Goal: Communication & Community: Answer question/provide support

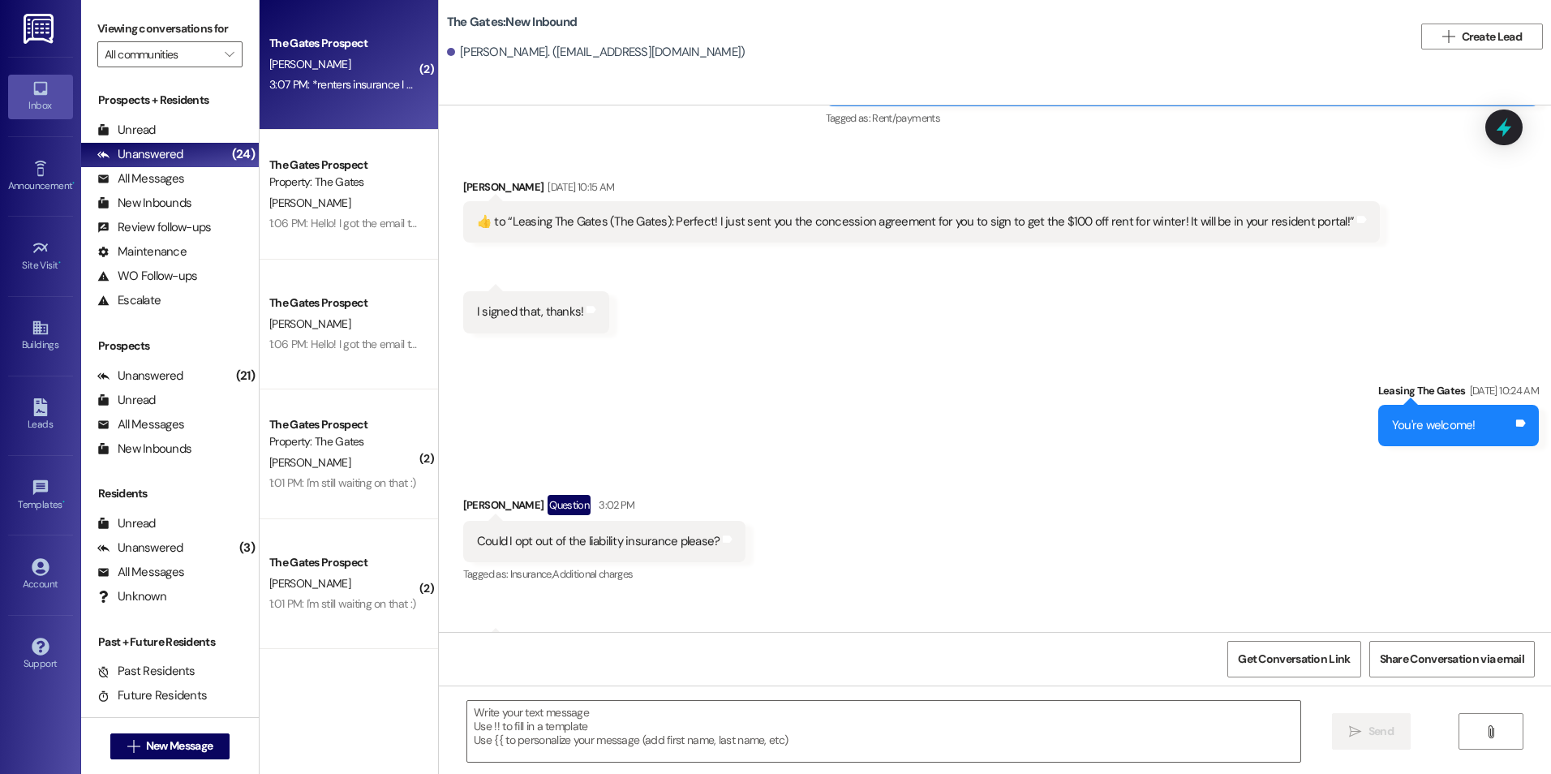
scroll to position [4765, 0]
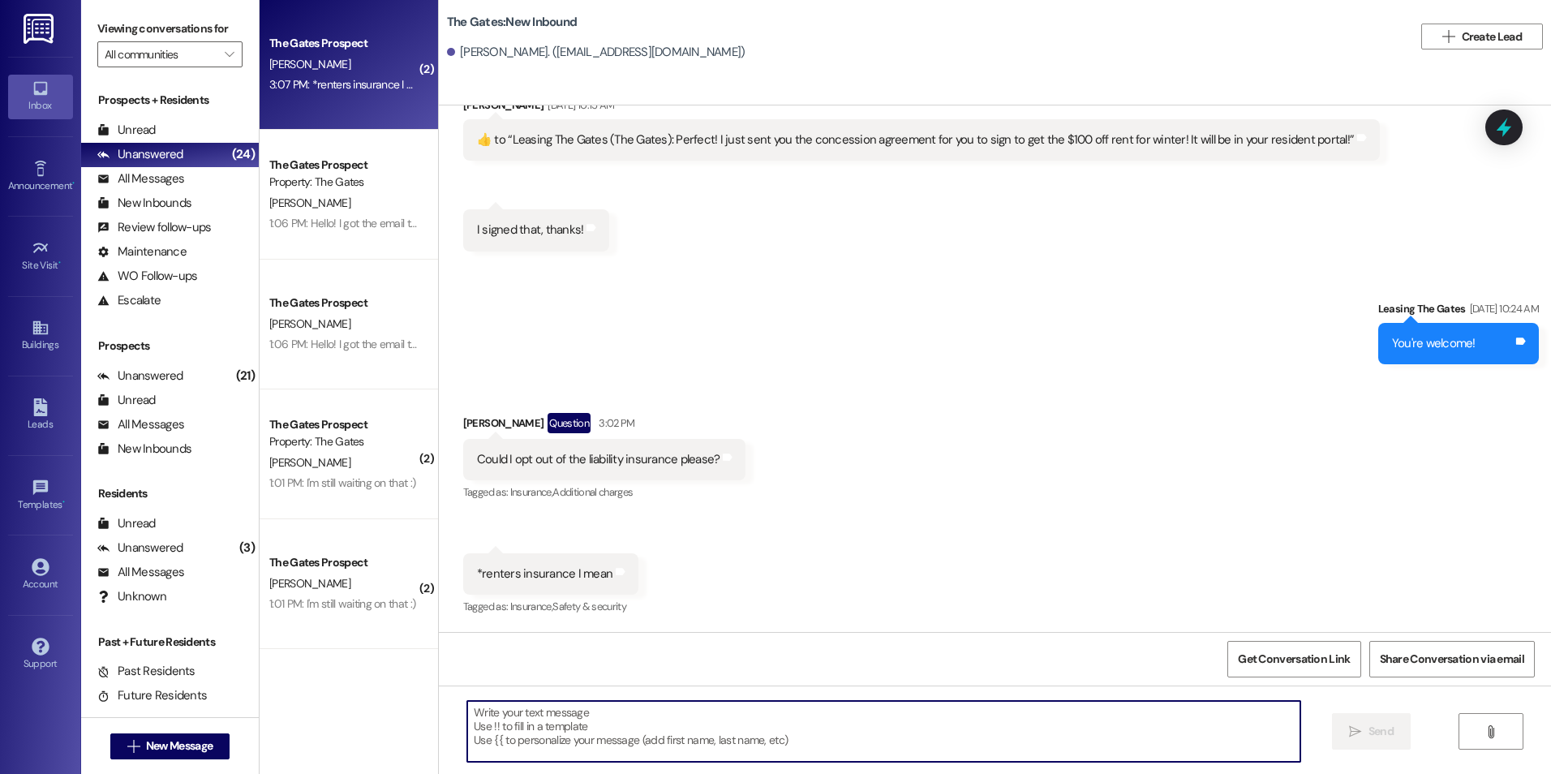
click at [710, 734] on textarea at bounding box center [883, 731] width 832 height 61
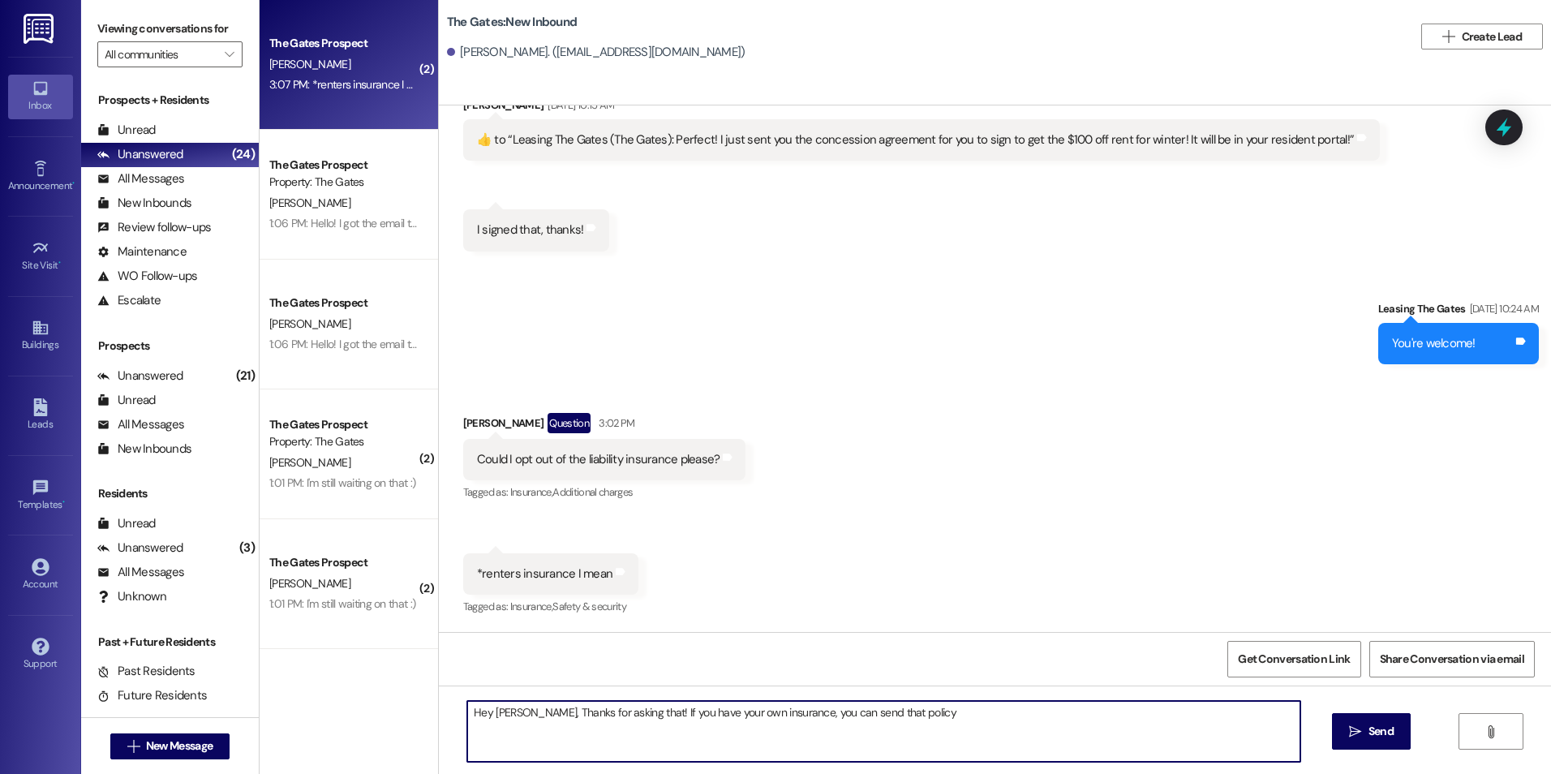
click at [908, 709] on textarea "Hey [PERSON_NAME], Thanks for asking that! If you have your own insurance, you …" at bounding box center [883, 731] width 832 height 61
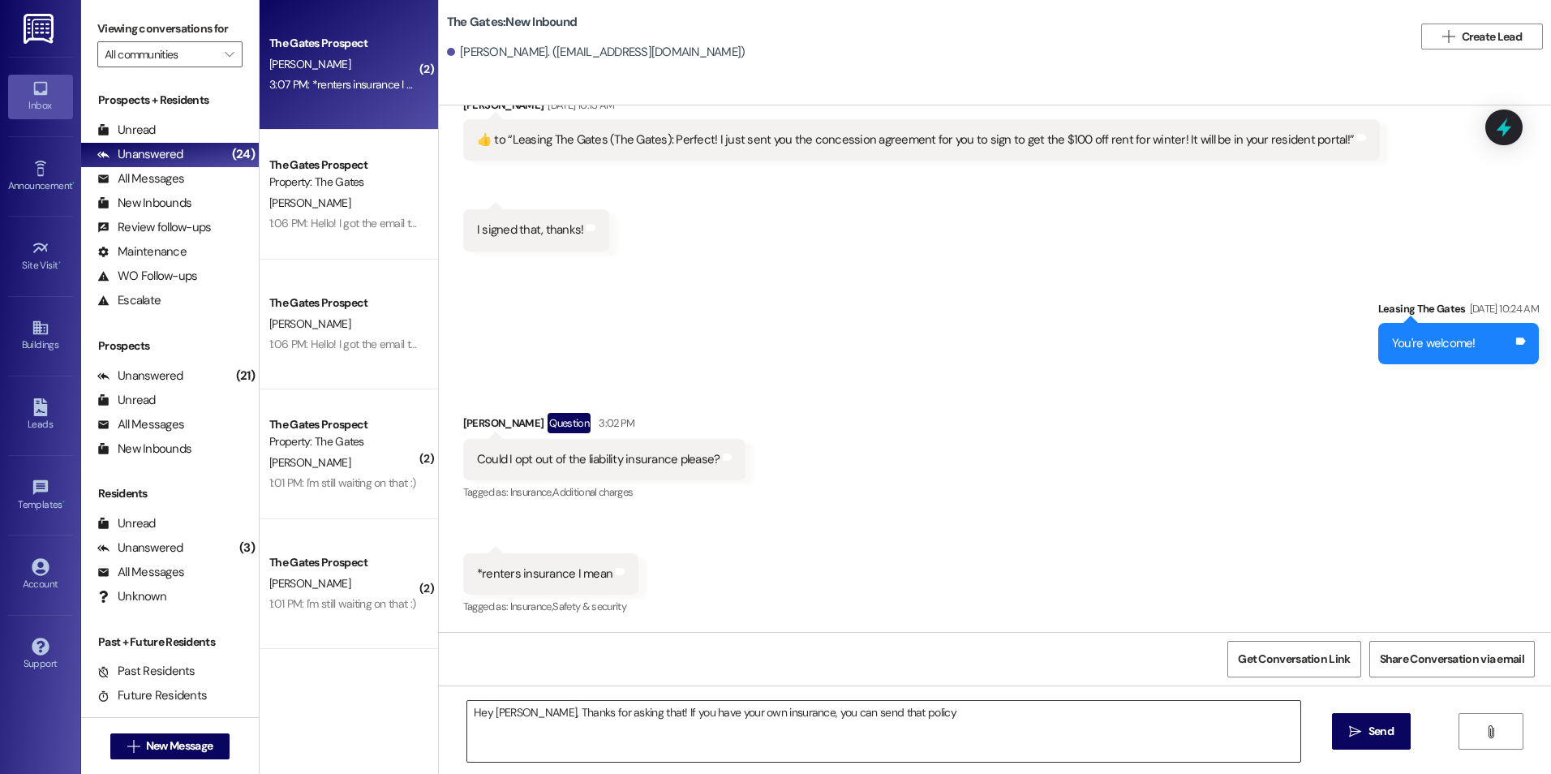
click at [1033, 710] on textarea "Hey [PERSON_NAME], Thanks for asking that! If you have your own insurance, you …" at bounding box center [883, 731] width 832 height 61
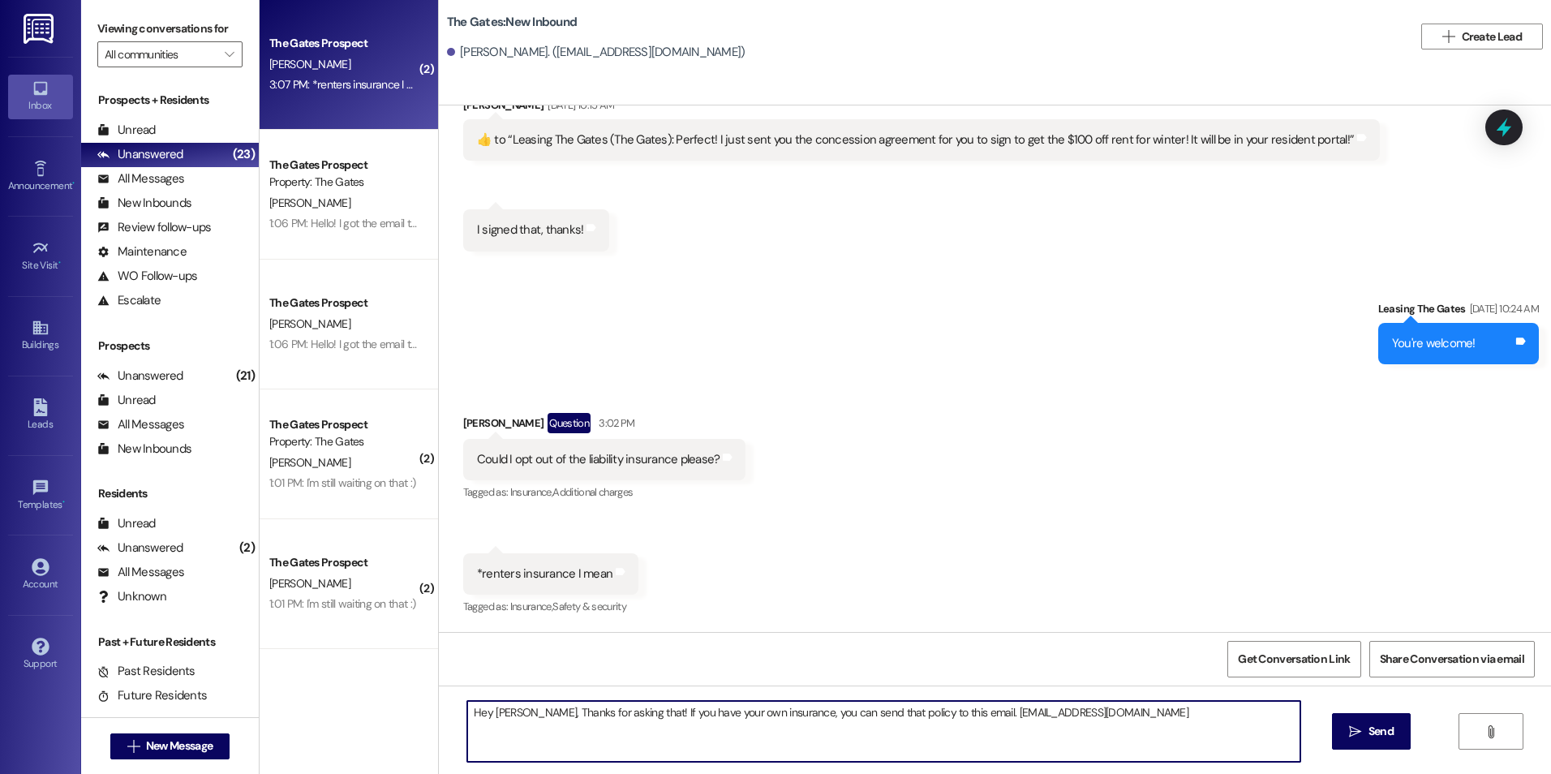
click at [943, 718] on textarea "Hey [PERSON_NAME], Thanks for asking that! If you have your own insurance, you …" at bounding box center [883, 731] width 832 height 61
click at [1085, 716] on textarea "Hey [PERSON_NAME], Thanks for asking that! If you have your own insurance, you …" at bounding box center [883, 731] width 832 height 61
type textarea "Hey [PERSON_NAME], Thanks for asking that! If you have your own insurance, you …"
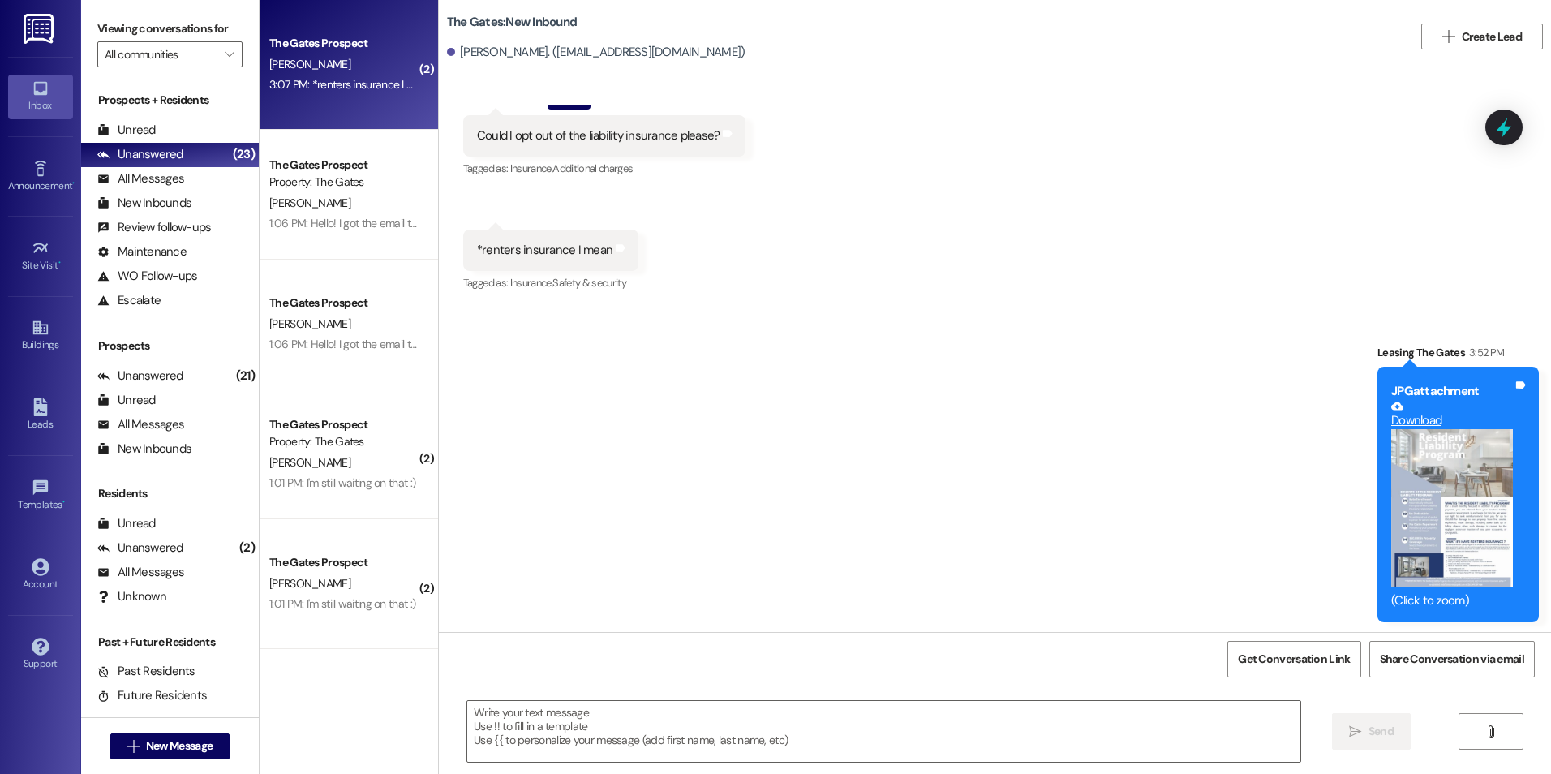
scroll to position [5092, 0]
click at [779, 762] on div at bounding box center [883, 731] width 834 height 62
click at [805, 709] on textarea at bounding box center [883, 731] width 832 height 61
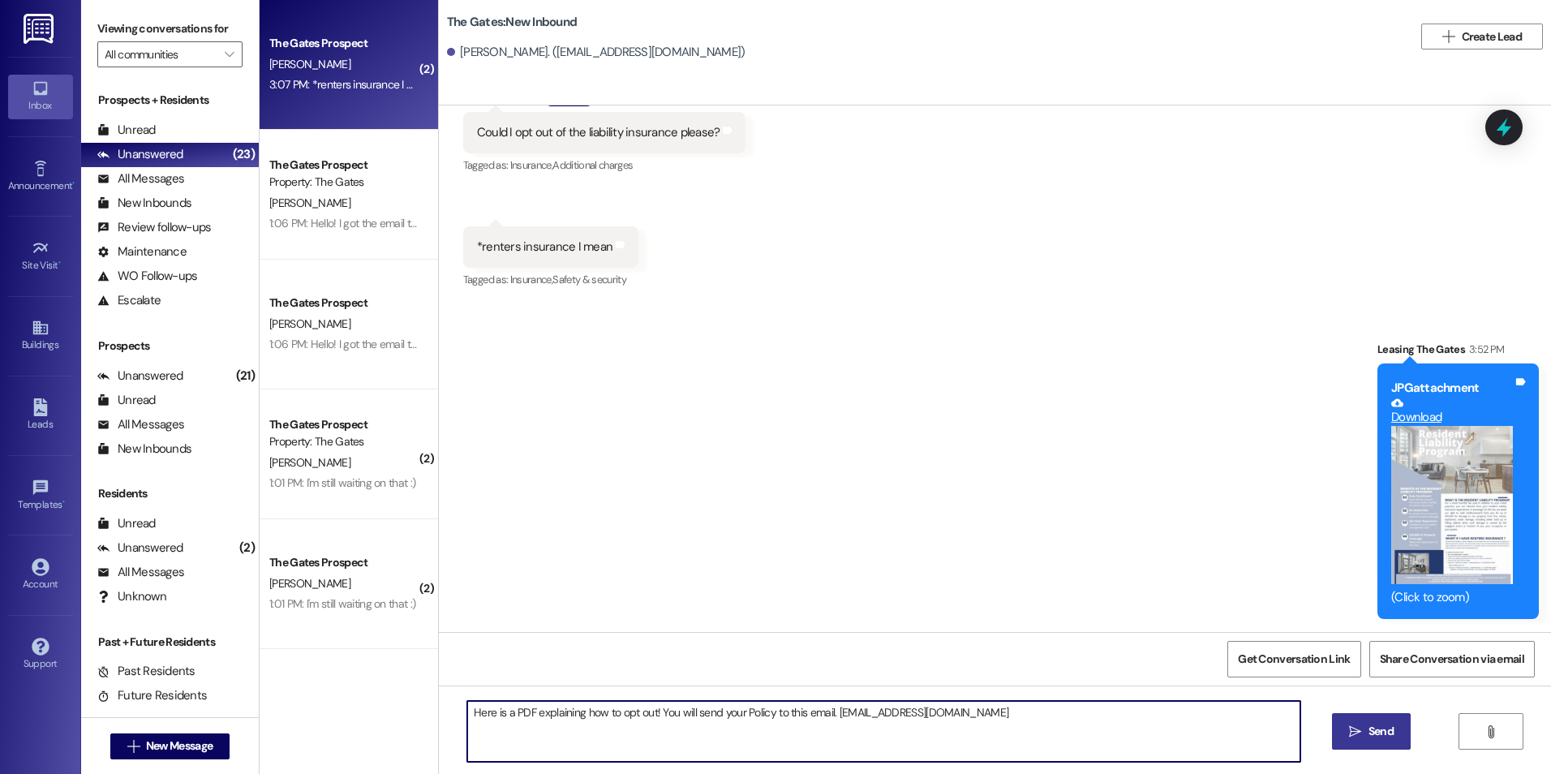
type textarea "Here is a PDF explaining how to opt out! You will send your Policy to this emai…"
click at [1355, 721] on button " Send" at bounding box center [1371, 731] width 79 height 36
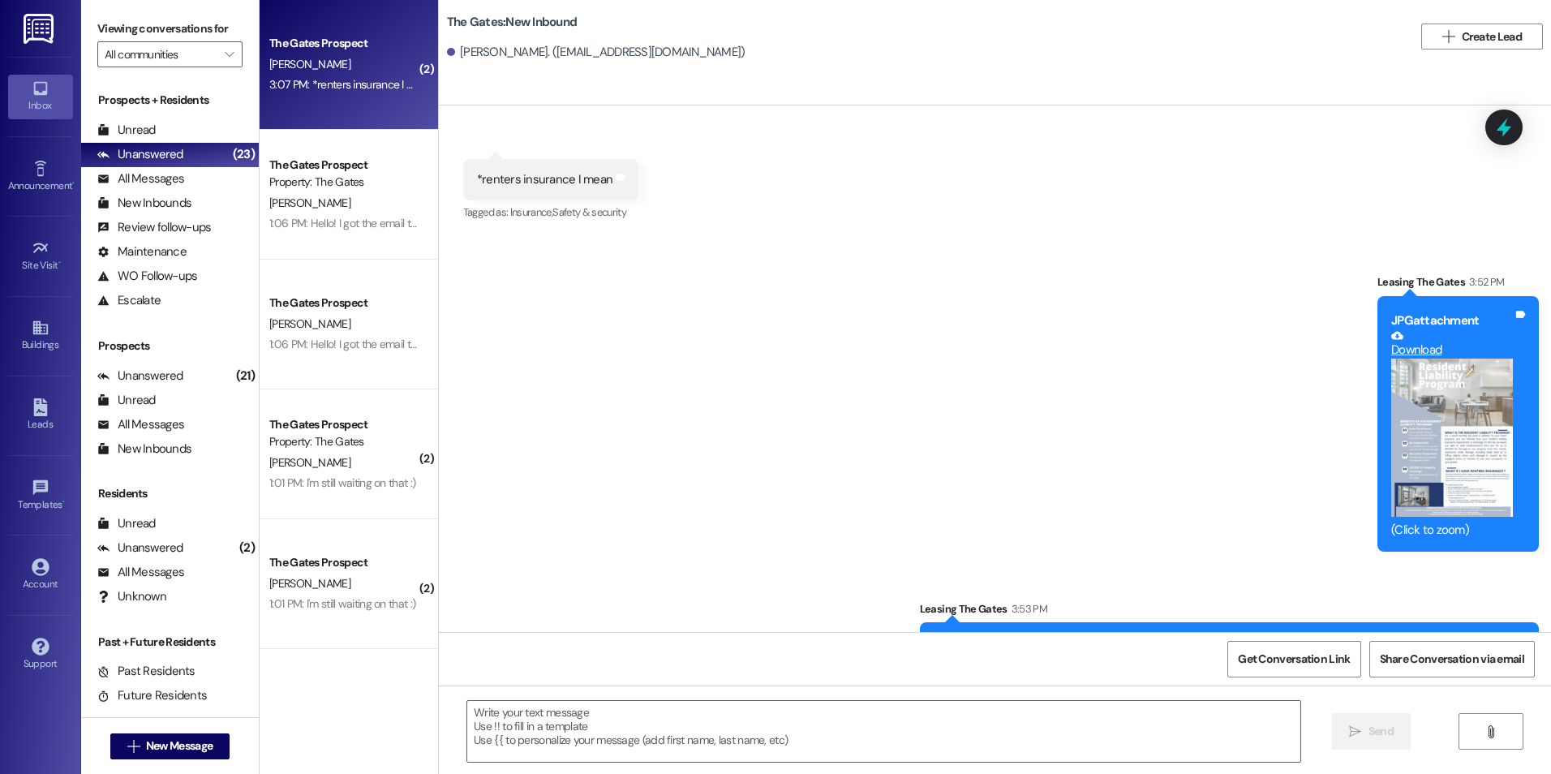
scroll to position [5205, 0]
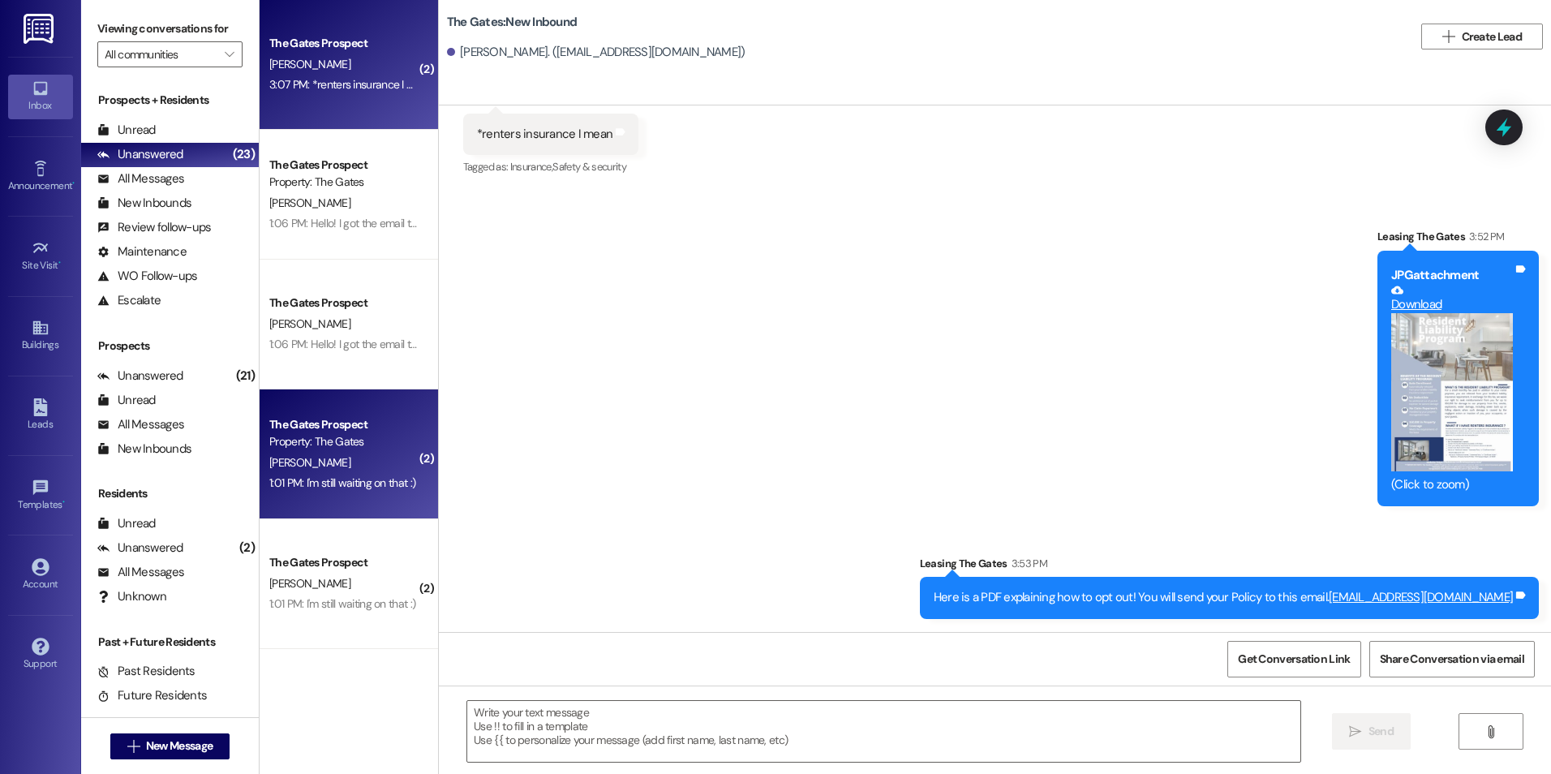
click at [288, 436] on div "Property: The Gates" at bounding box center [344, 441] width 150 height 17
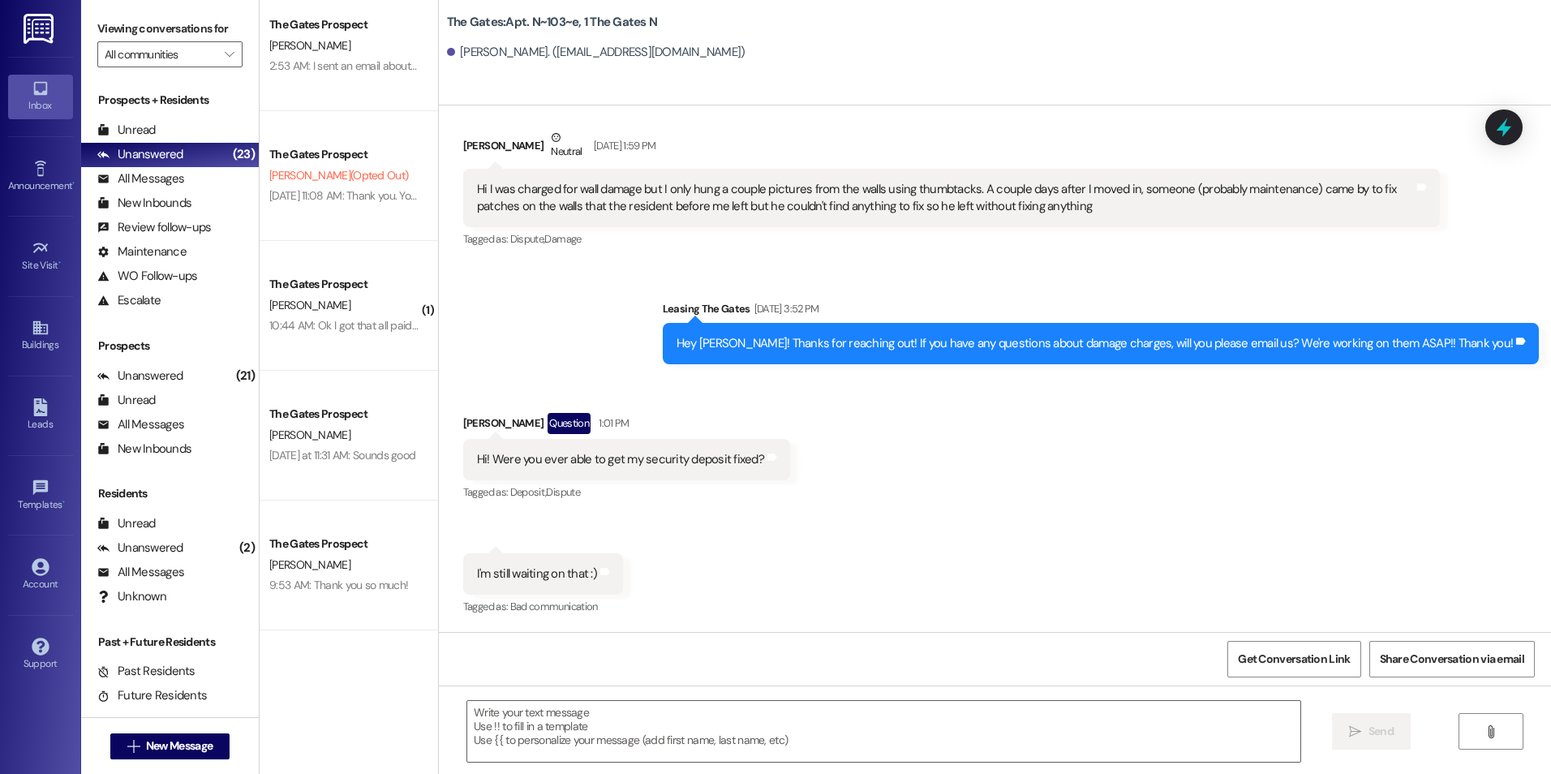
scroll to position [2570, 0]
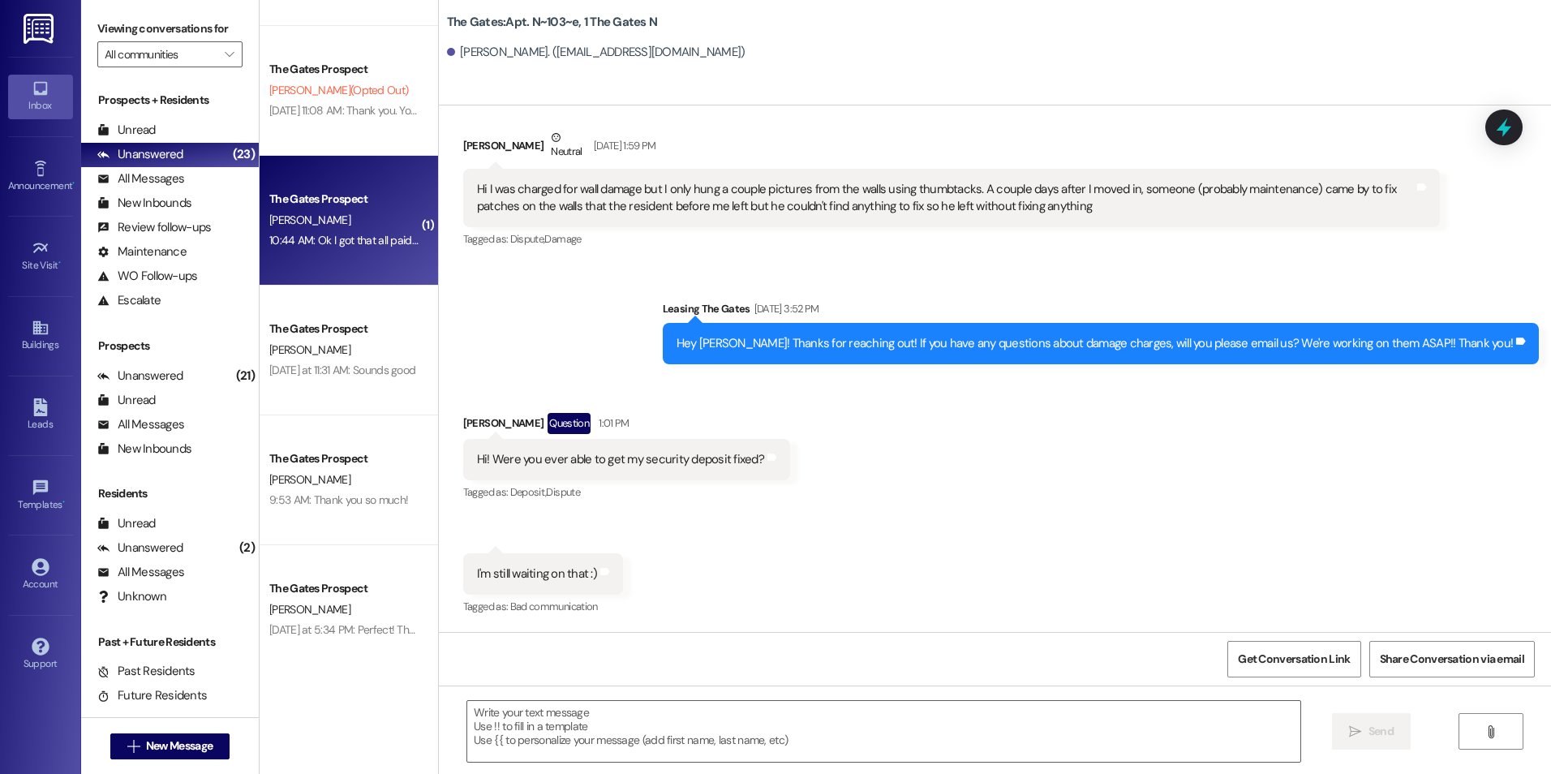
click at [394, 235] on div "10:44 AM: Ok I got that all paid now 10:44 AM: Ok I got that all paid now" at bounding box center [351, 240] width 165 height 15
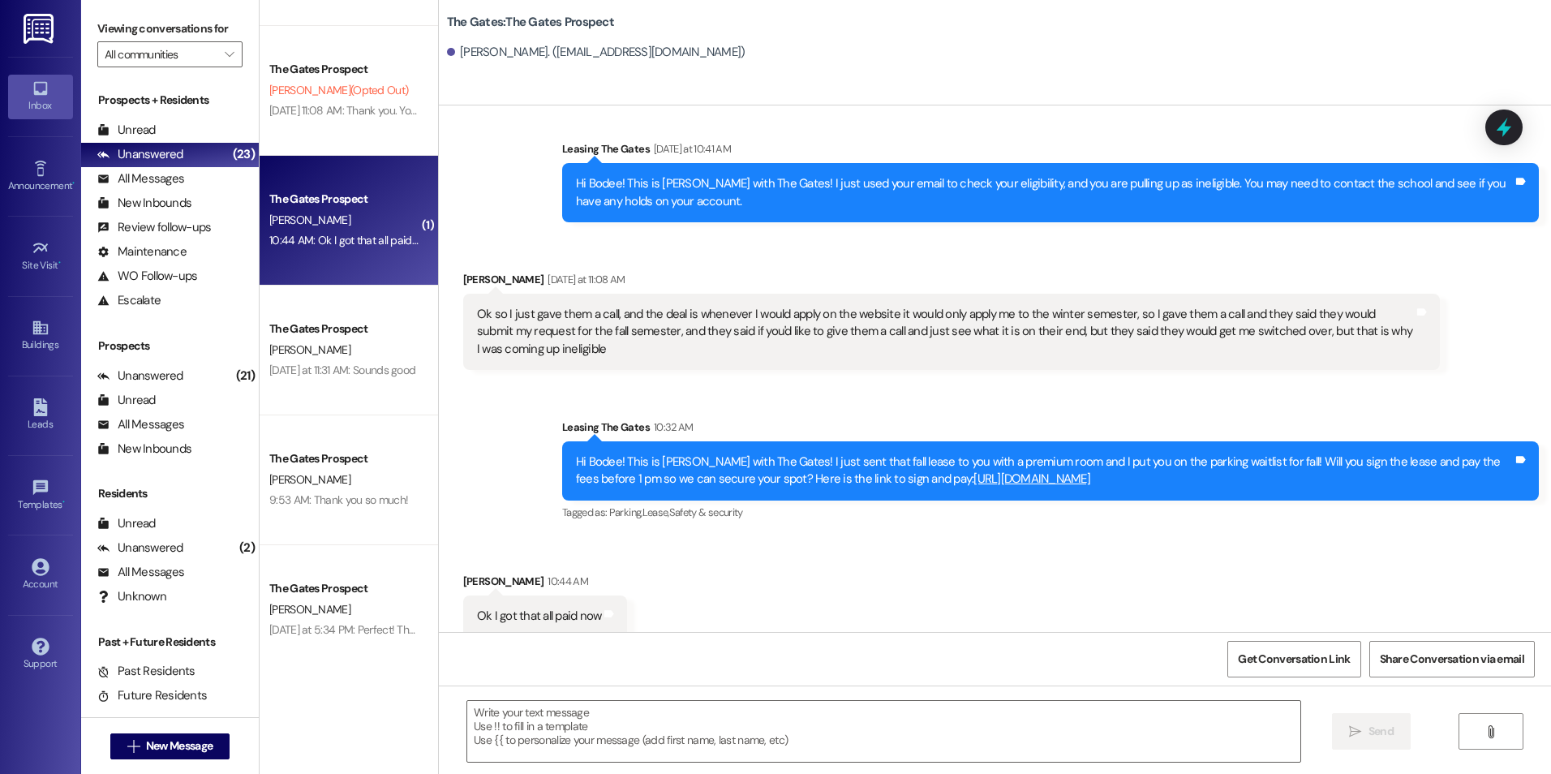
scroll to position [793, 0]
click at [960, 731] on textarea at bounding box center [883, 731] width 832 height 61
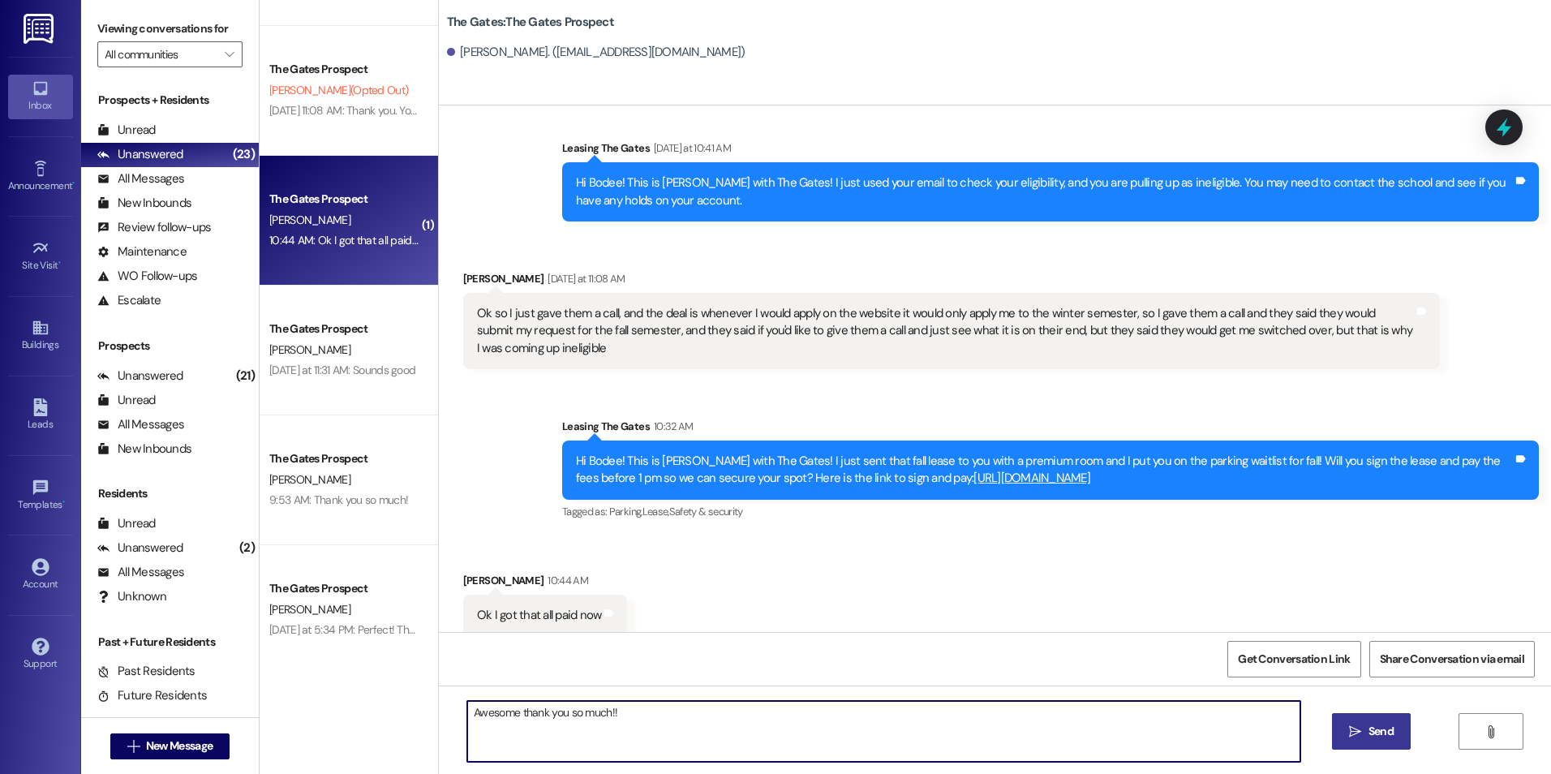
type textarea "Awesome thank you so much!!"
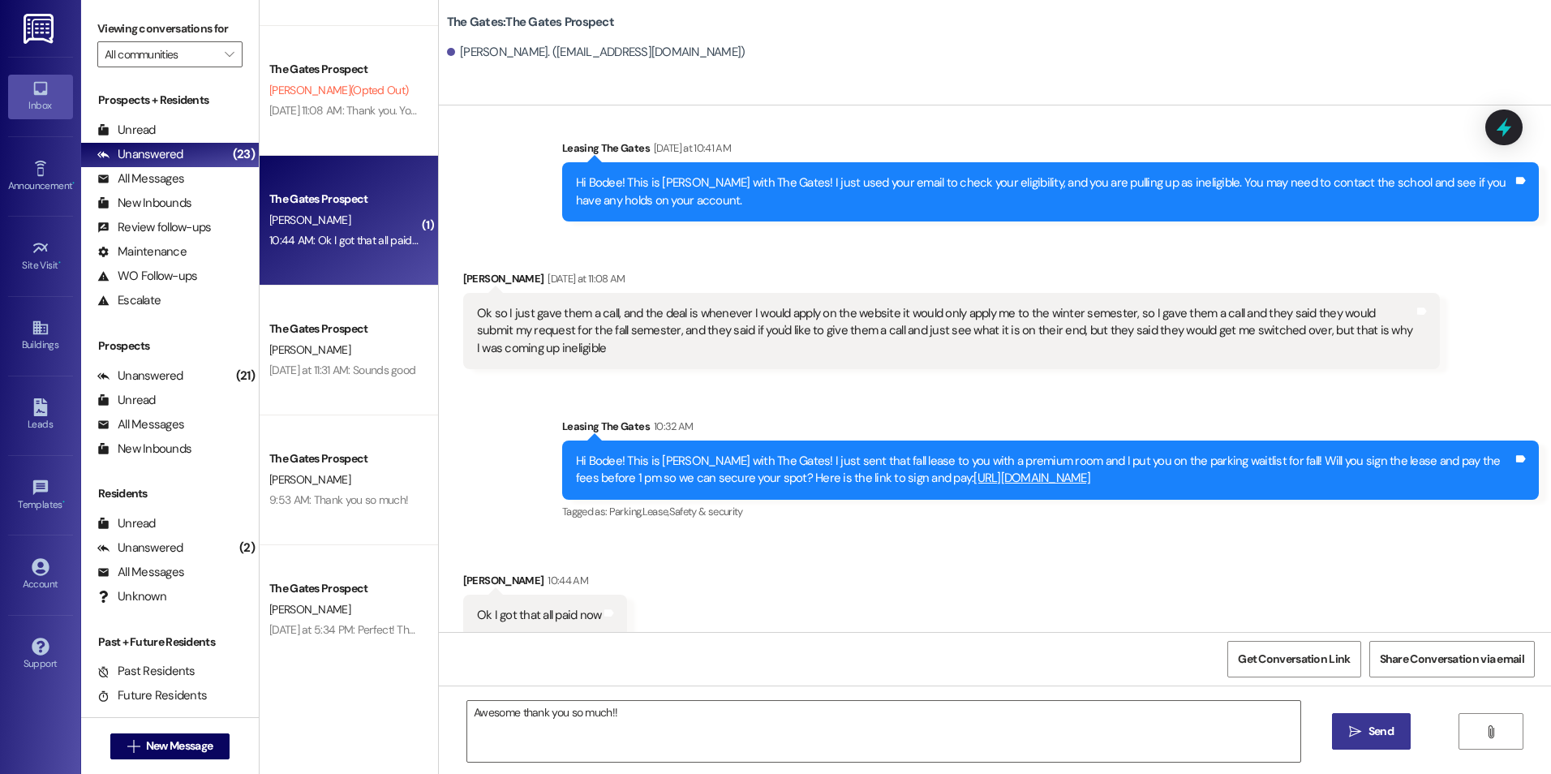
click at [1350, 727] on icon "" at bounding box center [1355, 731] width 12 height 13
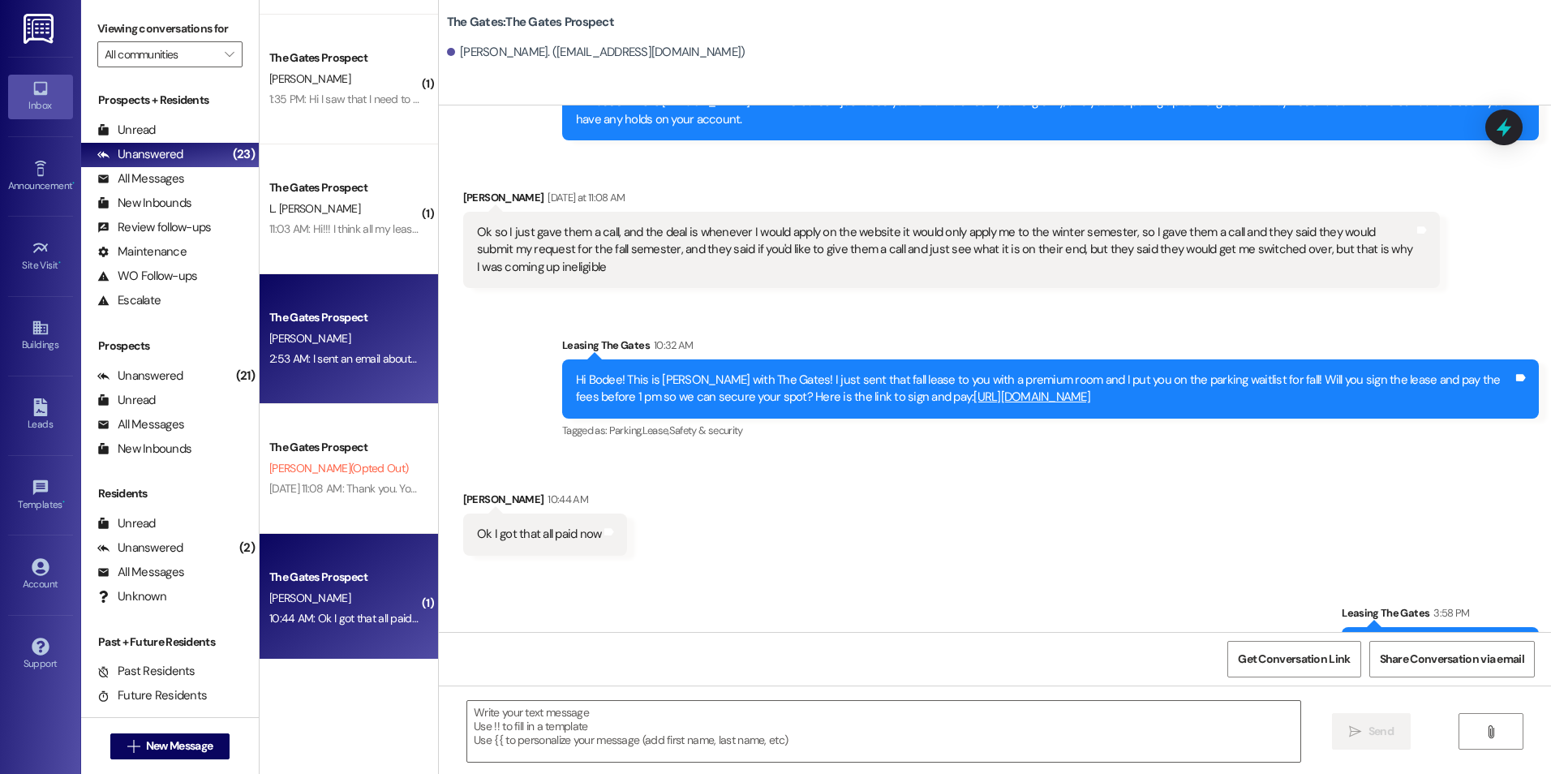
scroll to position [2083, 0]
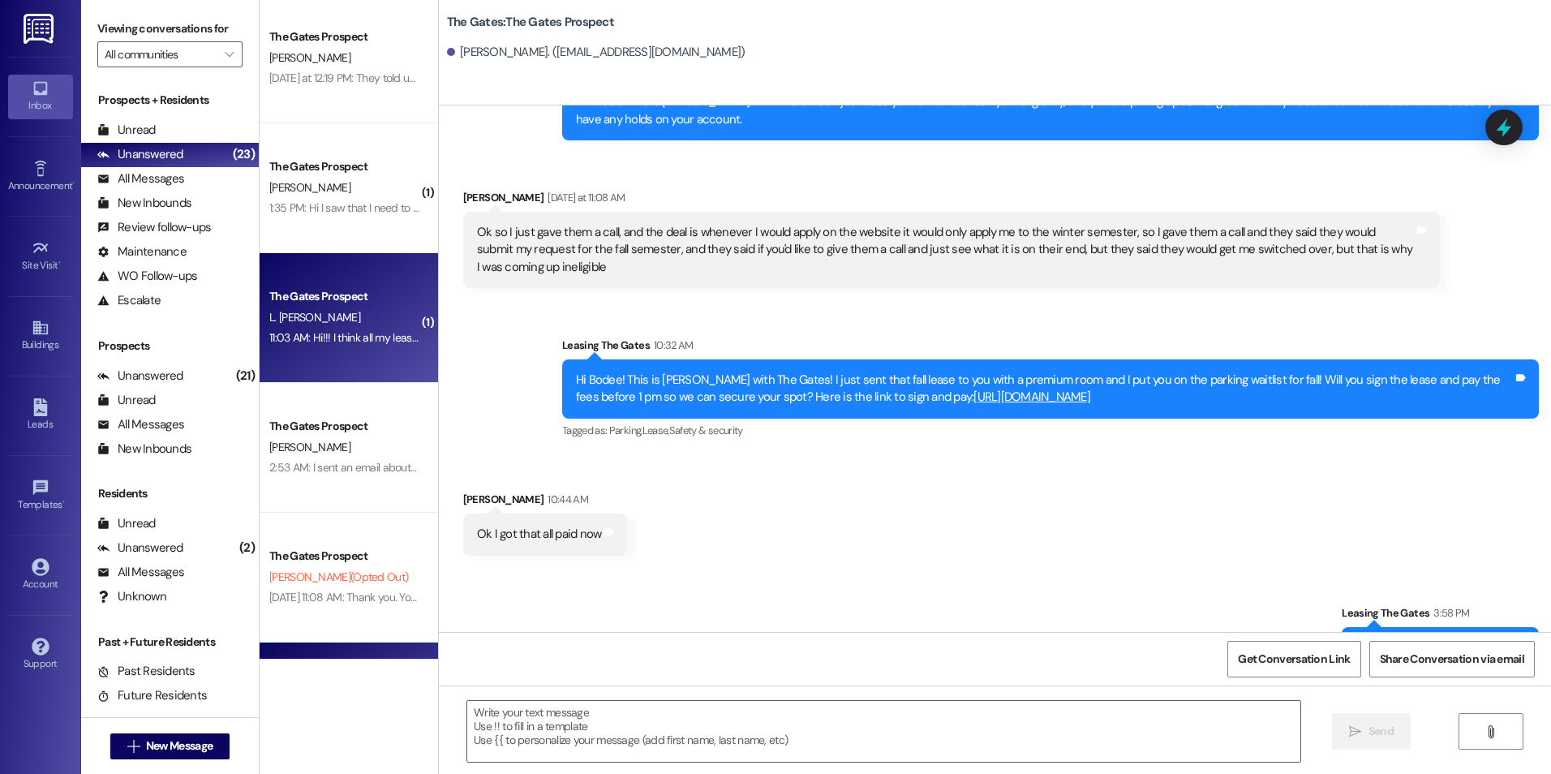
click at [376, 323] on div "L. [PERSON_NAME]" at bounding box center [344, 317] width 153 height 20
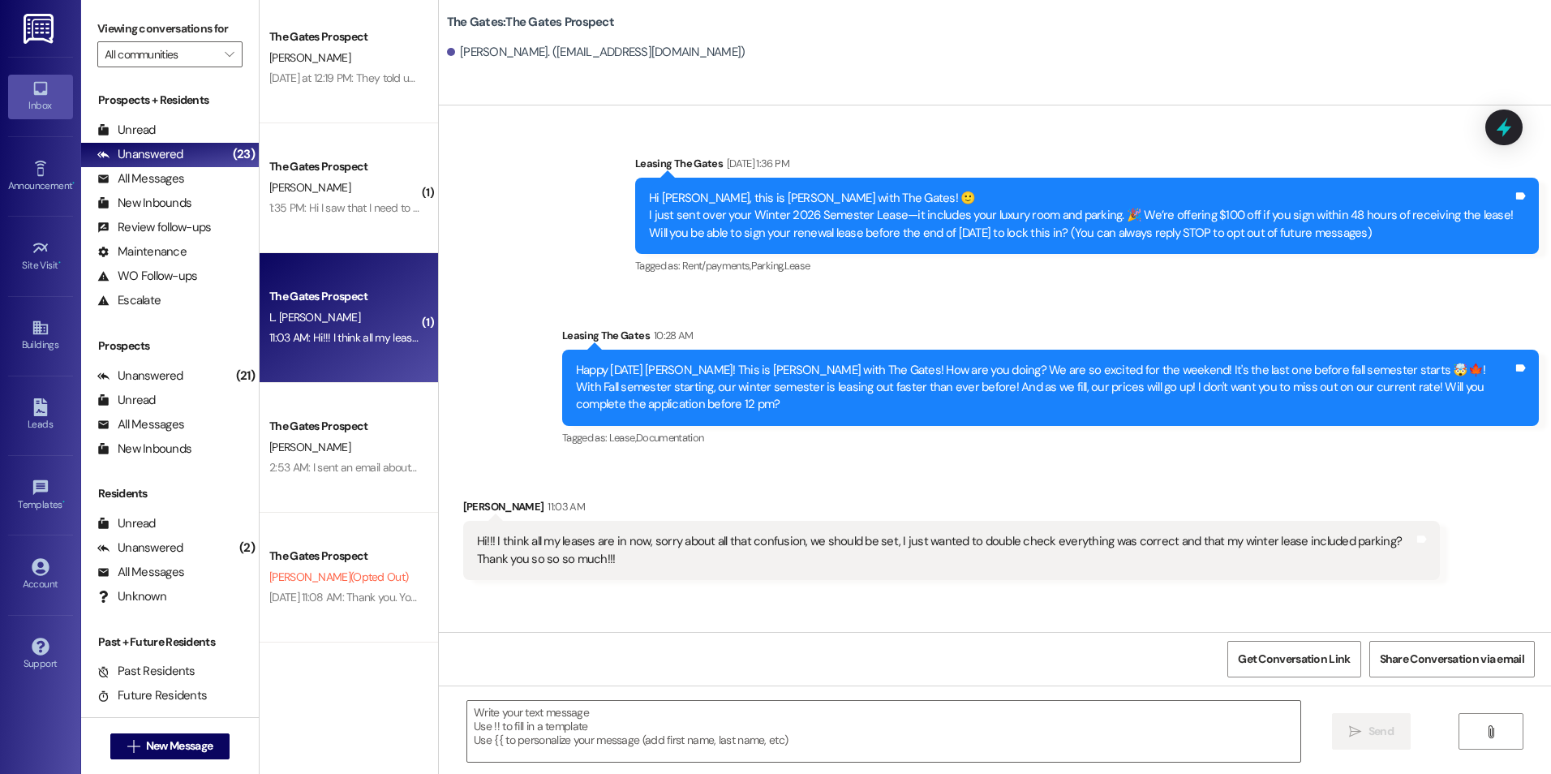
scroll to position [0, 0]
click at [679, 743] on textarea at bounding box center [883, 731] width 832 height 61
